Goal: Information Seeking & Learning: Obtain resource

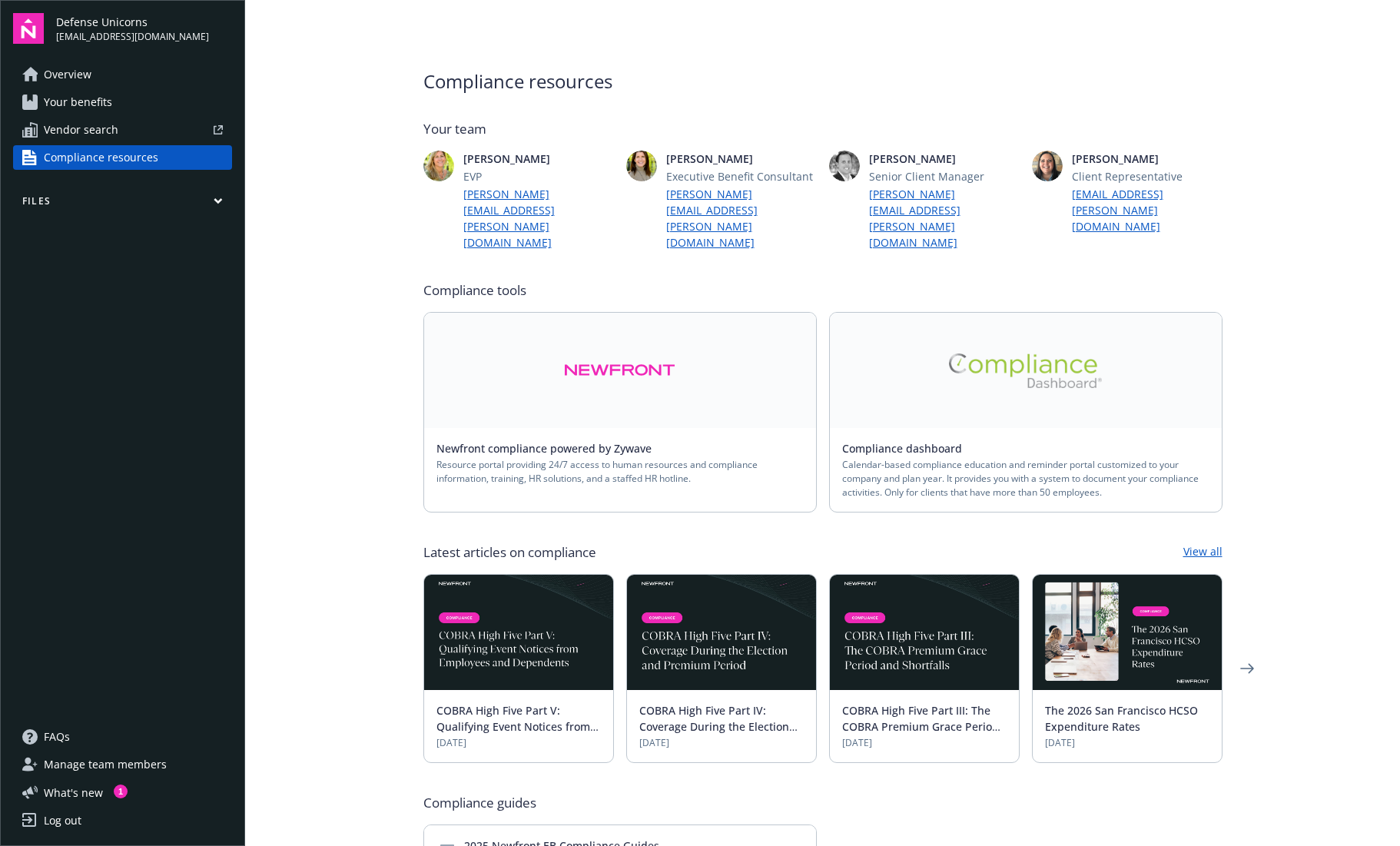
scroll to position [3, 0]
